Goal: Task Accomplishment & Management: Use online tool/utility

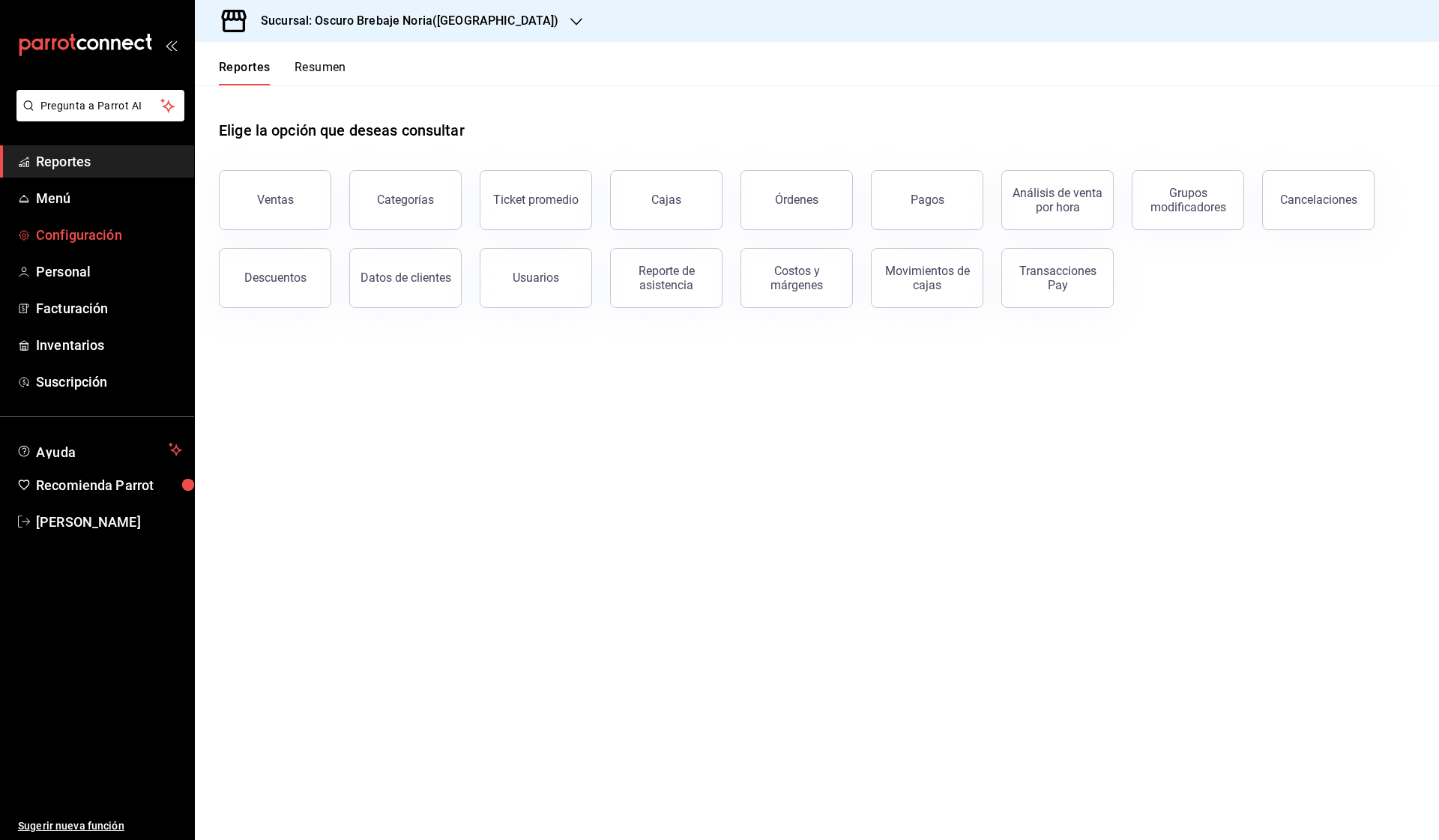
click at [104, 238] on span "Configuración" at bounding box center [109, 235] width 146 height 21
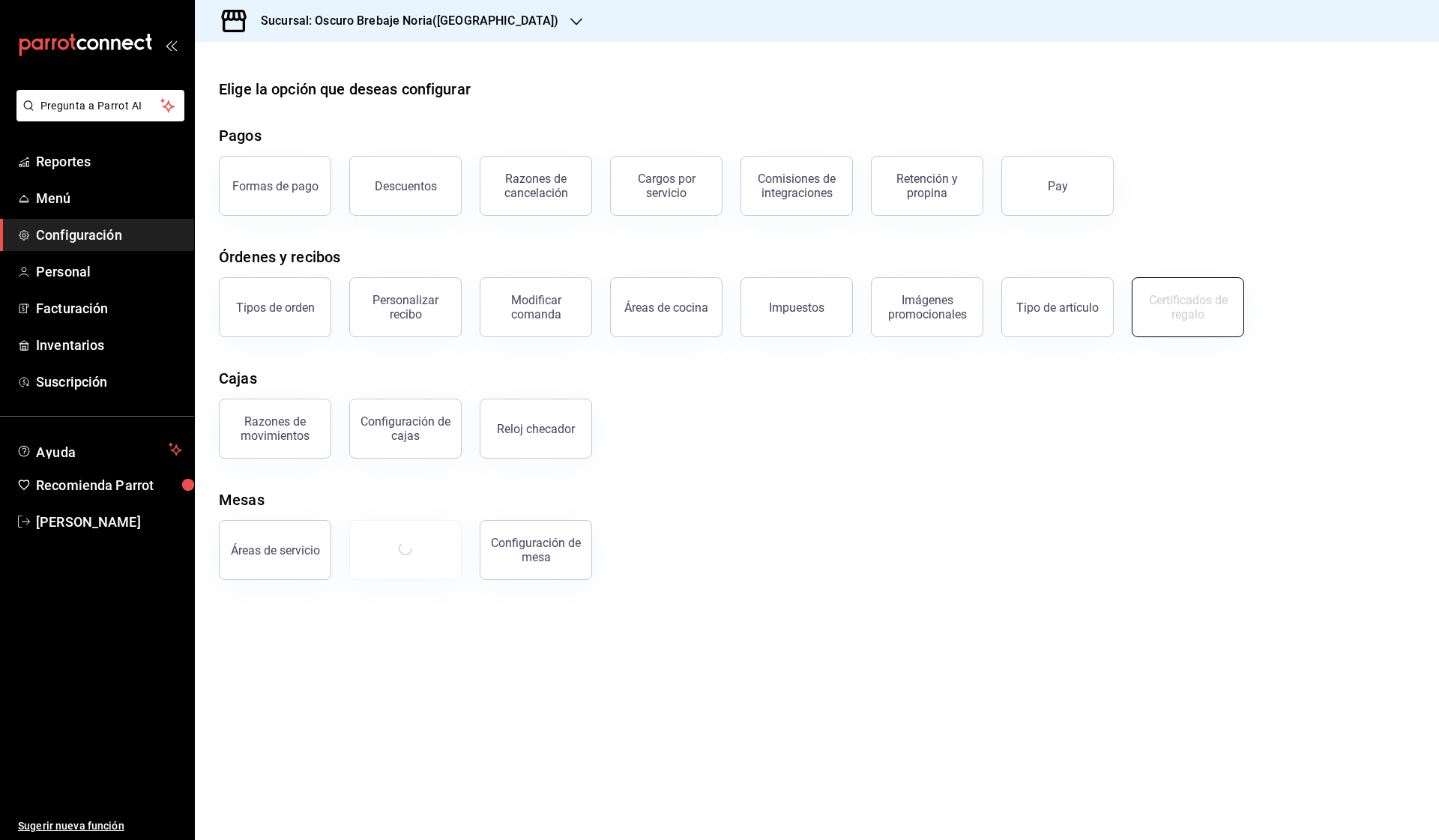
click at [1218, 303] on div "Certificados de regalo" at bounding box center [1188, 306] width 93 height 28
click at [1206, 310] on div "Certificados de regalo" at bounding box center [1188, 306] width 93 height 28
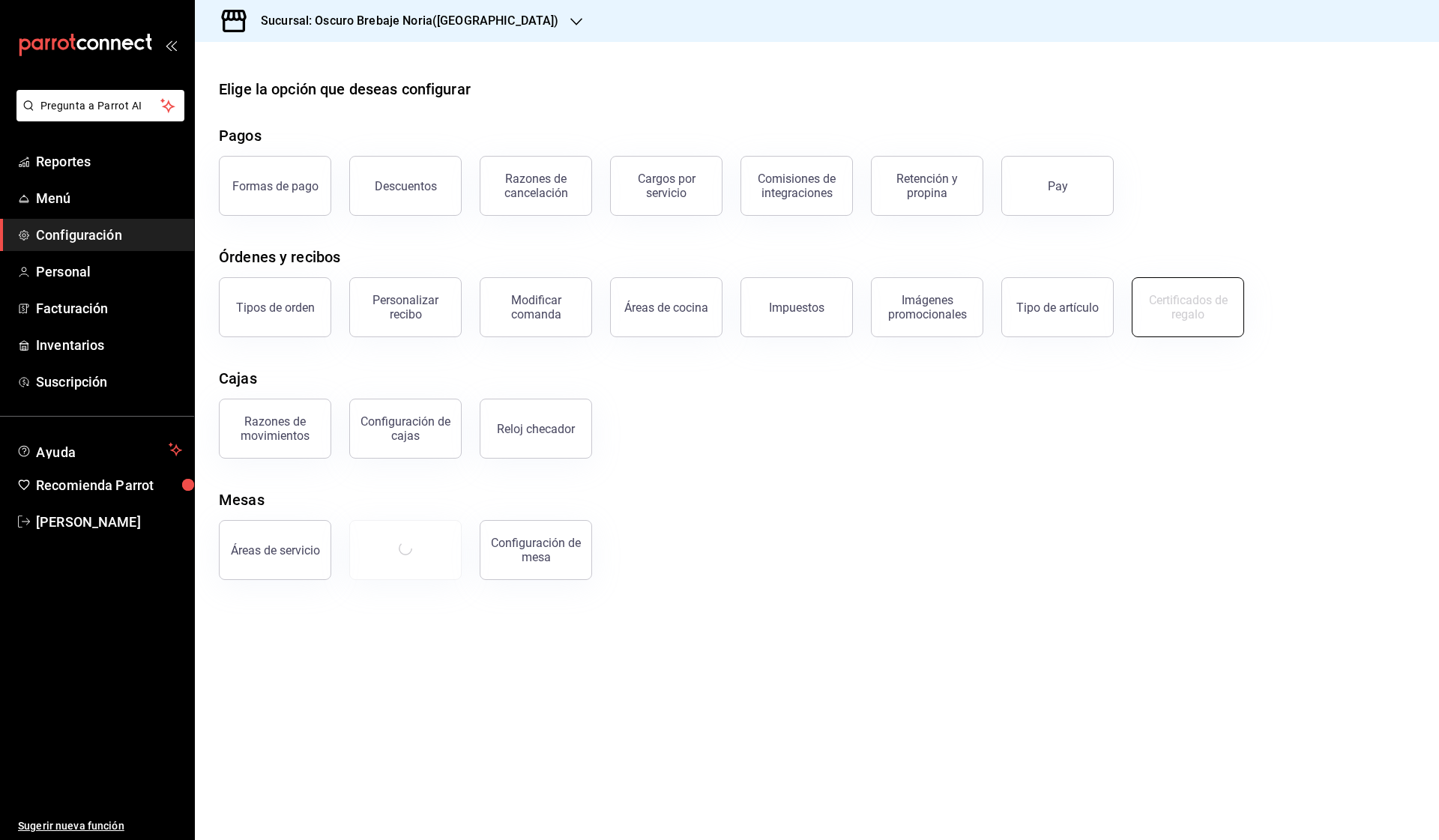
click at [1206, 310] on div "Certificados de regalo" at bounding box center [1188, 306] width 93 height 28
click at [1182, 288] on button "Certificados de regalo" at bounding box center [1187, 307] width 112 height 60
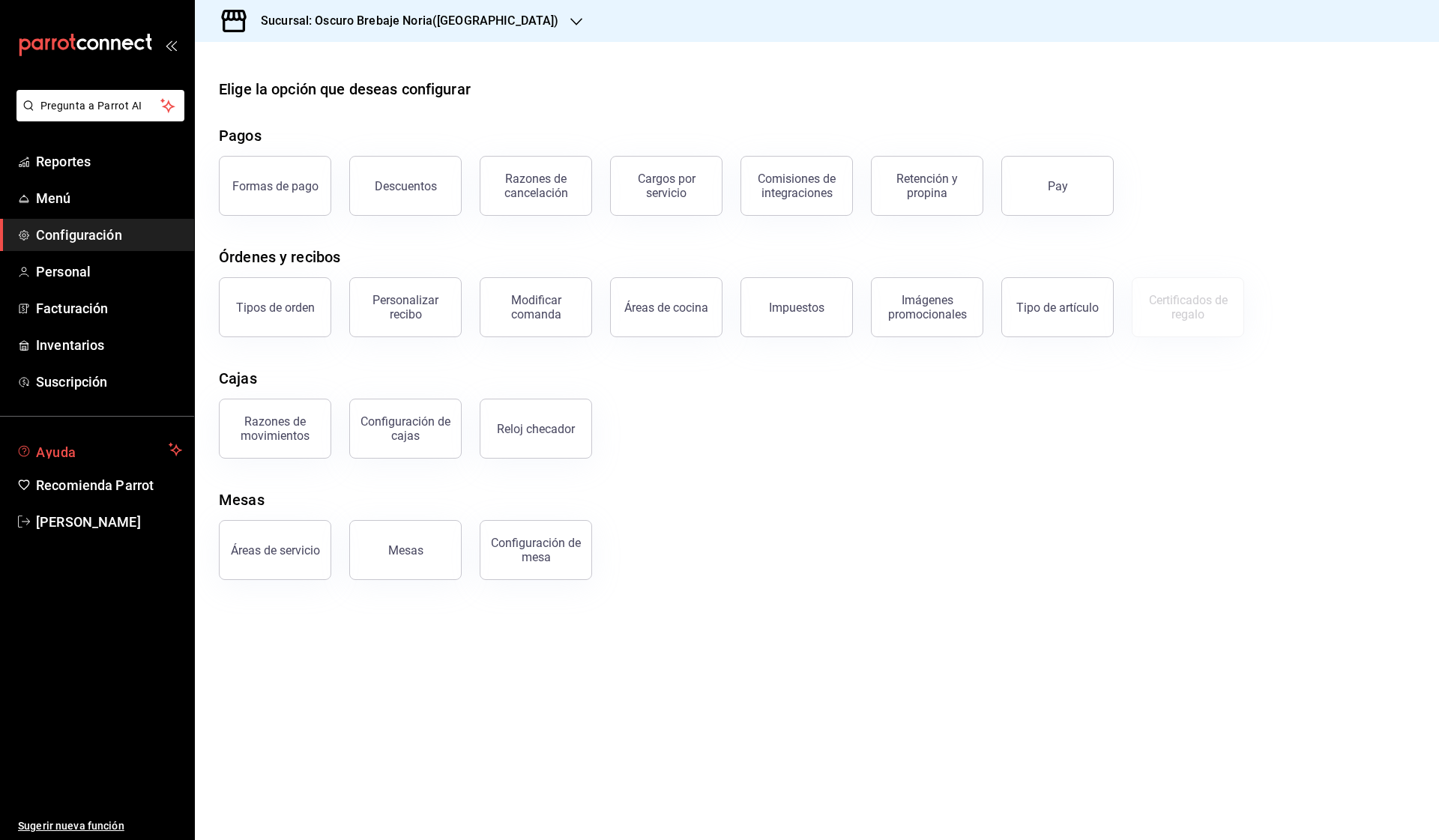
click at [121, 455] on span "Ayuda" at bounding box center [99, 450] width 127 height 18
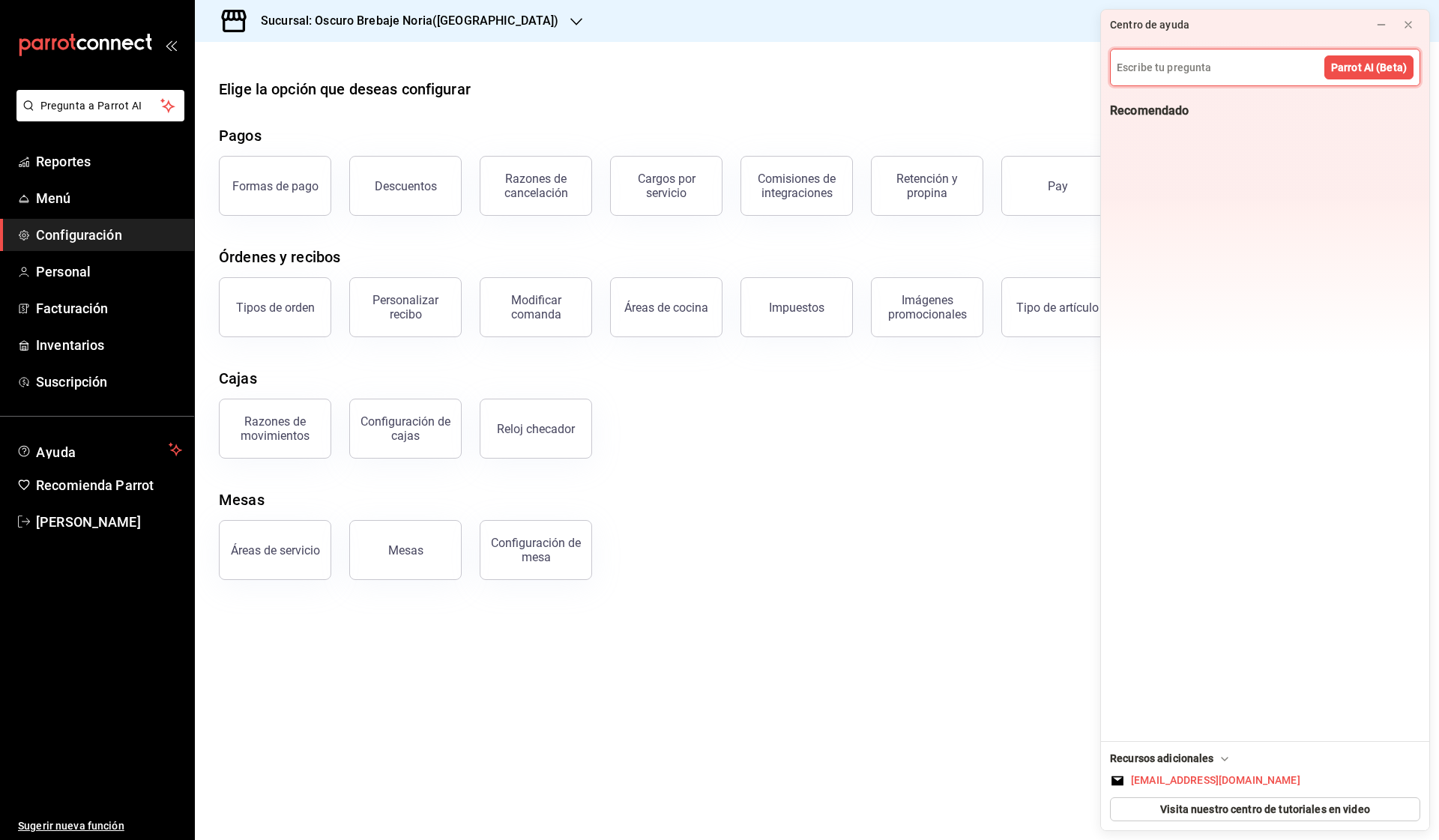
click at [1278, 807] on span "Visita nuestro centro de tutoriales en video" at bounding box center [1264, 809] width 210 height 16
click at [1010, 72] on main "Elige la opción que deseas configurar Pagos Formas de pago Descuentos Razones d…" at bounding box center [816, 441] width 1244 height 798
click at [1400, 30] on button at bounding box center [1408, 24] width 24 height 24
